Goal: Task Accomplishment & Management: Manage account settings

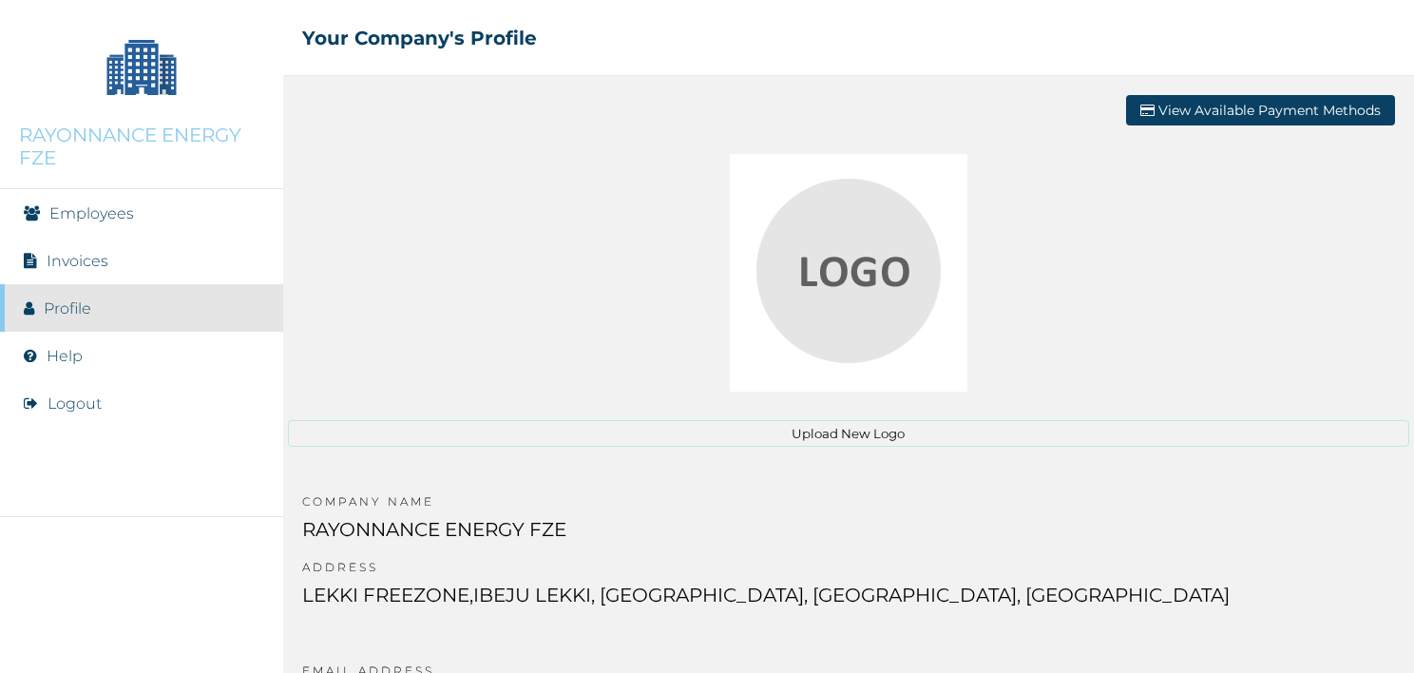
scroll to position [30, 0]
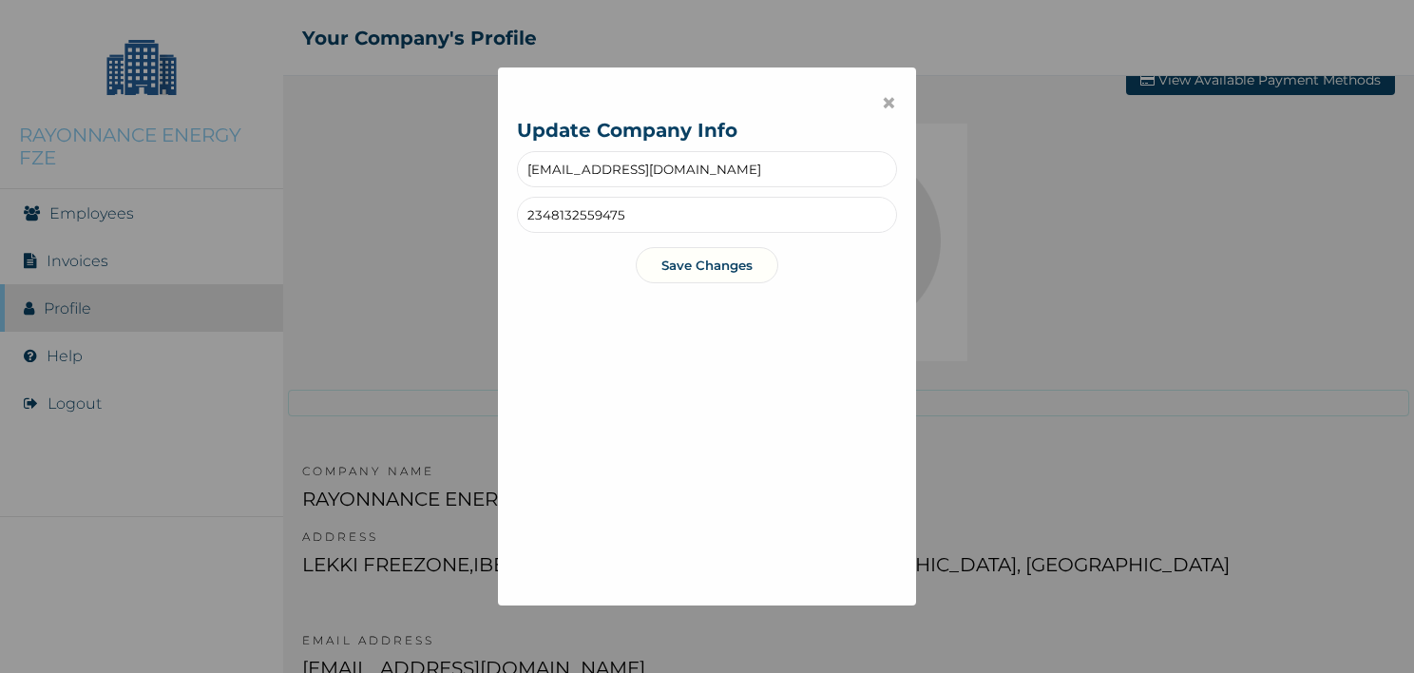
drag, startPoint x: 783, startPoint y: 171, endPoint x: 489, endPoint y: 129, distance: 297.6
click at [489, 129] on div "× Update Company Info [EMAIL_ADDRESS][DOMAIN_NAME] 2348132559475 Save Changes" at bounding box center [707, 336] width 1414 height 673
paste input "oresegun.seun"
type input "[EMAIL_ADDRESS][DOMAIN_NAME]"
drag, startPoint x: 541, startPoint y: 212, endPoint x: 728, endPoint y: 227, distance: 187.9
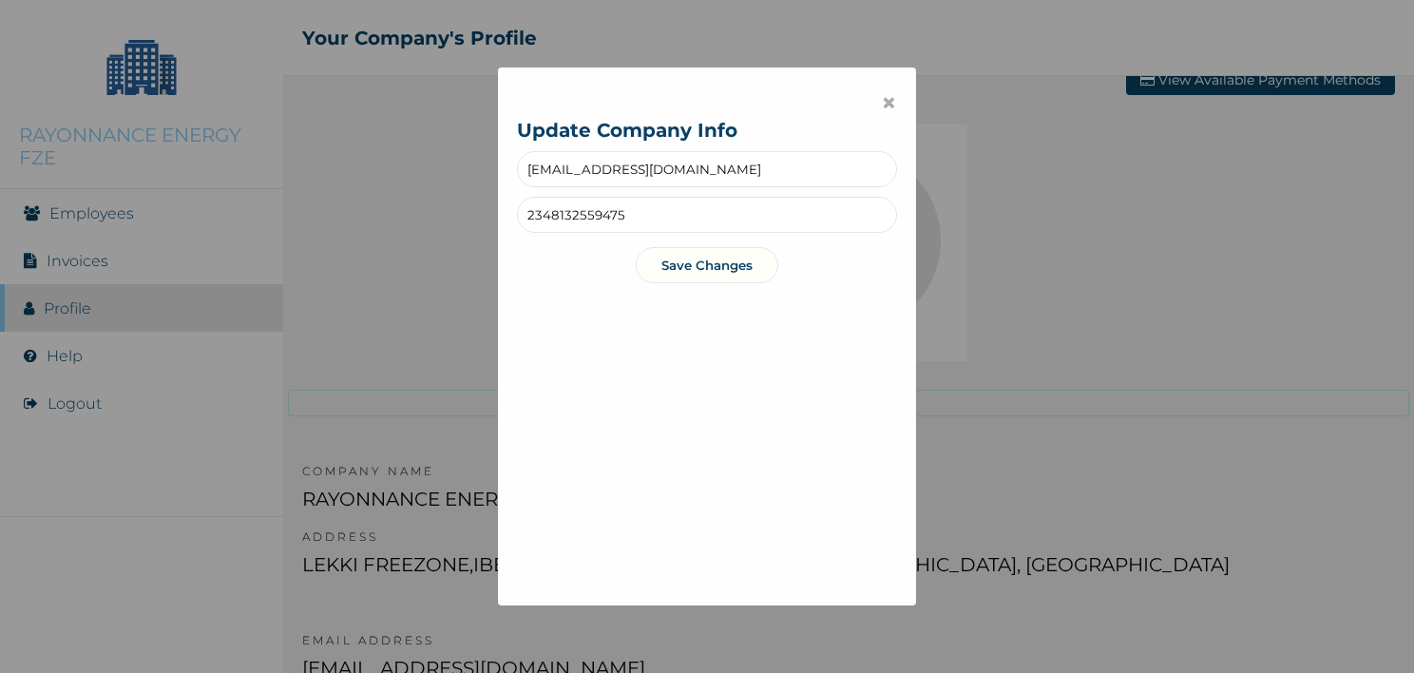
click at [727, 226] on input "2348132559475" at bounding box center [707, 215] width 380 height 36
type input "2347031956882"
click at [719, 274] on button "Save Changes" at bounding box center [707, 265] width 143 height 36
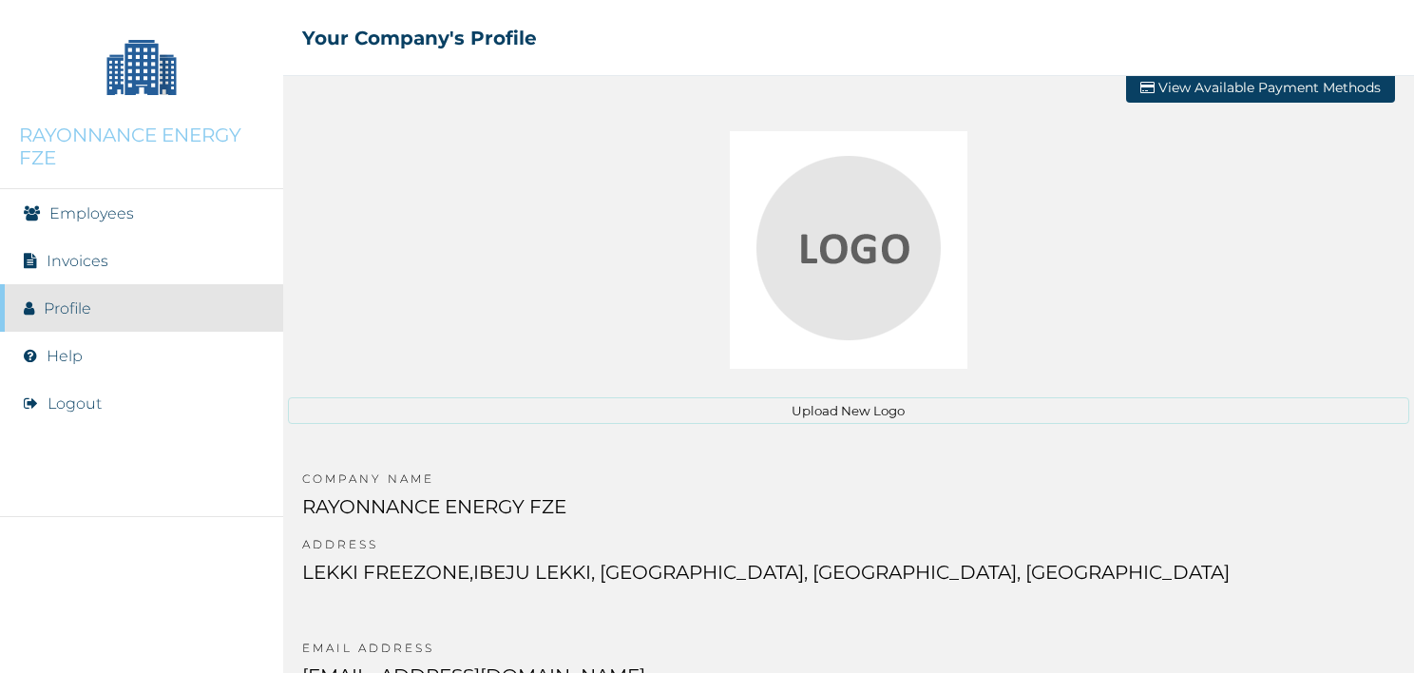
scroll to position [30, 0]
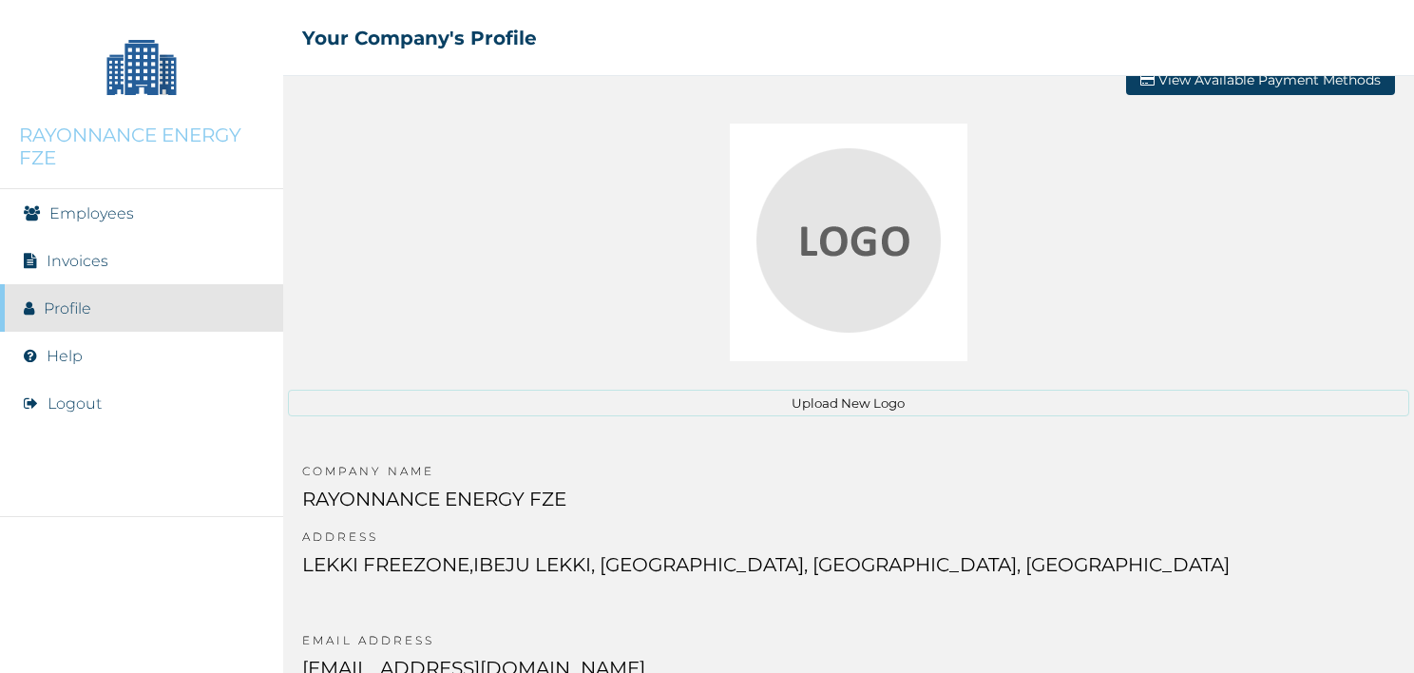
click at [870, 393] on button "Upload New Logo" at bounding box center [849, 403] width 1122 height 27
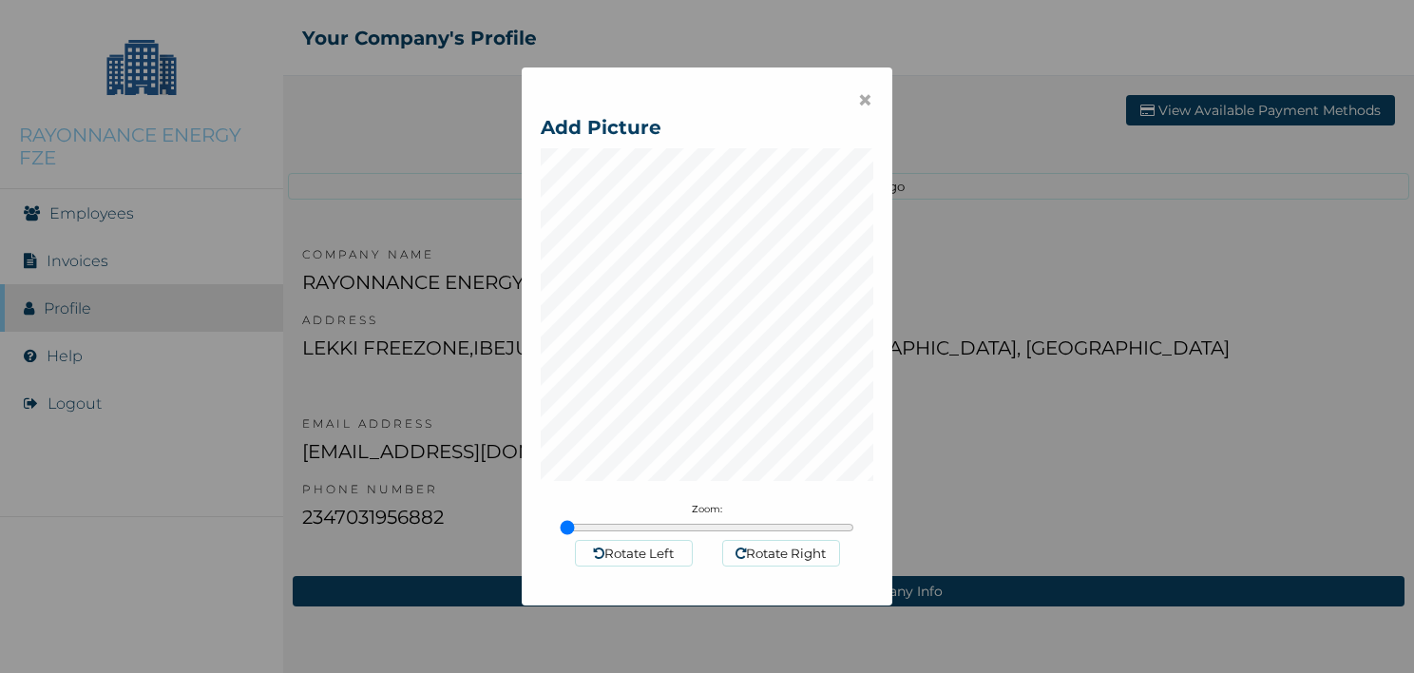
scroll to position [0, 0]
type input "1"
drag, startPoint x: 557, startPoint y: 525, endPoint x: 464, endPoint y: 508, distance: 94.7
click at [560, 523] on input "range" at bounding box center [707, 530] width 295 height 15
click at [857, 106] on span "×" at bounding box center [865, 102] width 16 height 32
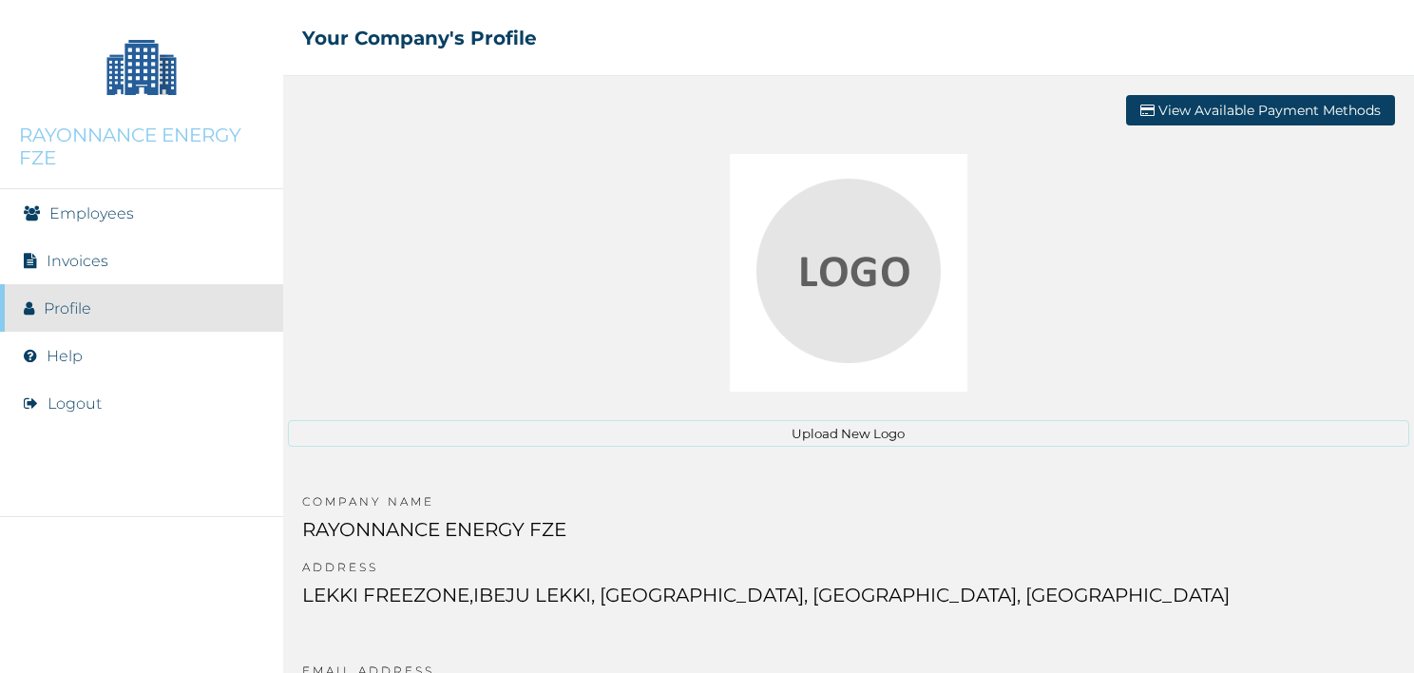
click at [103, 221] on li "Employees" at bounding box center [141, 213] width 283 height 48
click at [102, 214] on link "Employees" at bounding box center [91, 213] width 85 height 18
